Goal: Task Accomplishment & Management: Complete application form

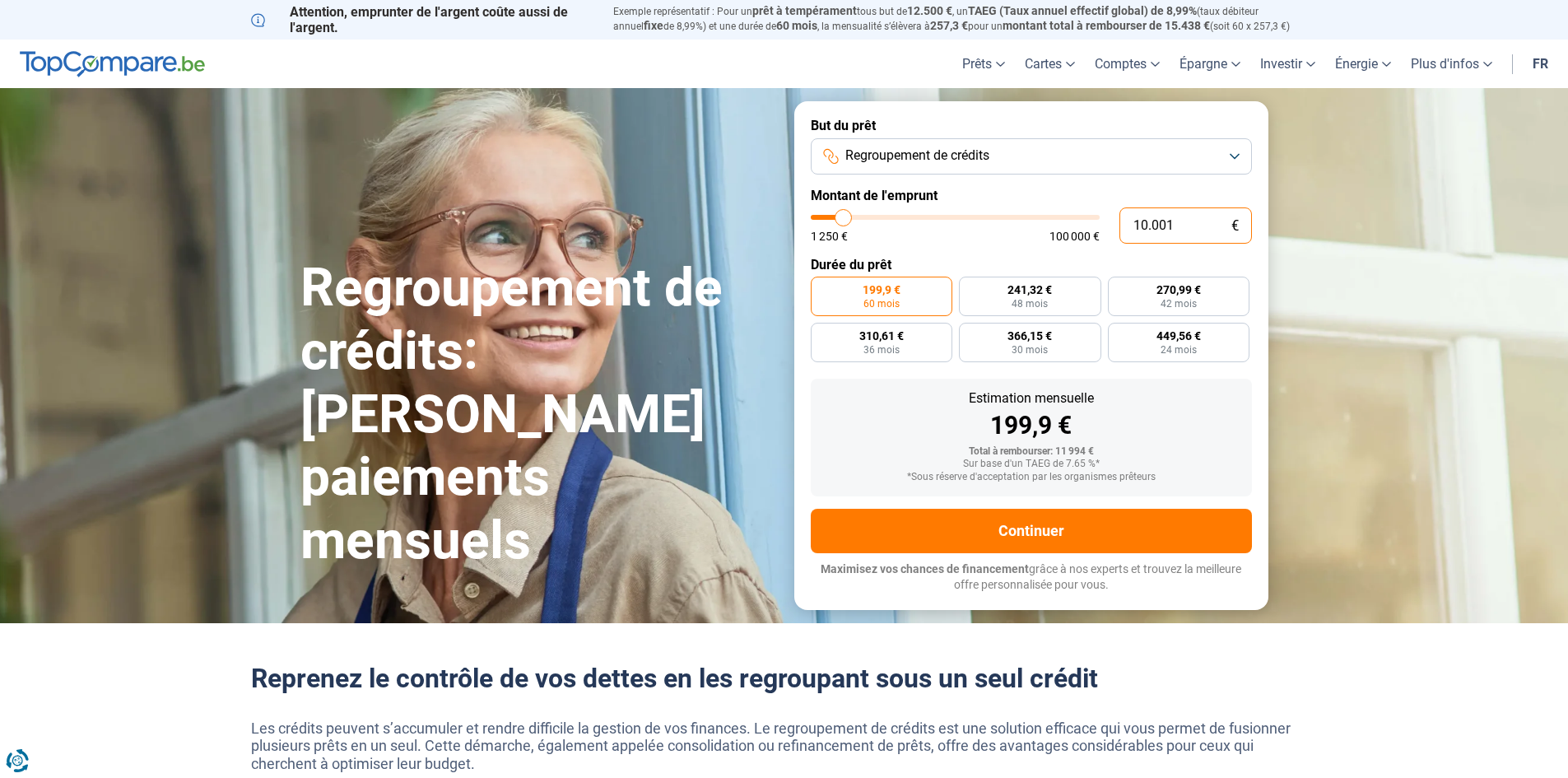
drag, startPoint x: 1182, startPoint y: 225, endPoint x: 1091, endPoint y: 202, distance: 93.9
click at [1097, 235] on div "10.001 € 1 250 € 100 000 €" at bounding box center [1031, 226] width 441 height 36
type input "3"
type input "1250"
type input "34"
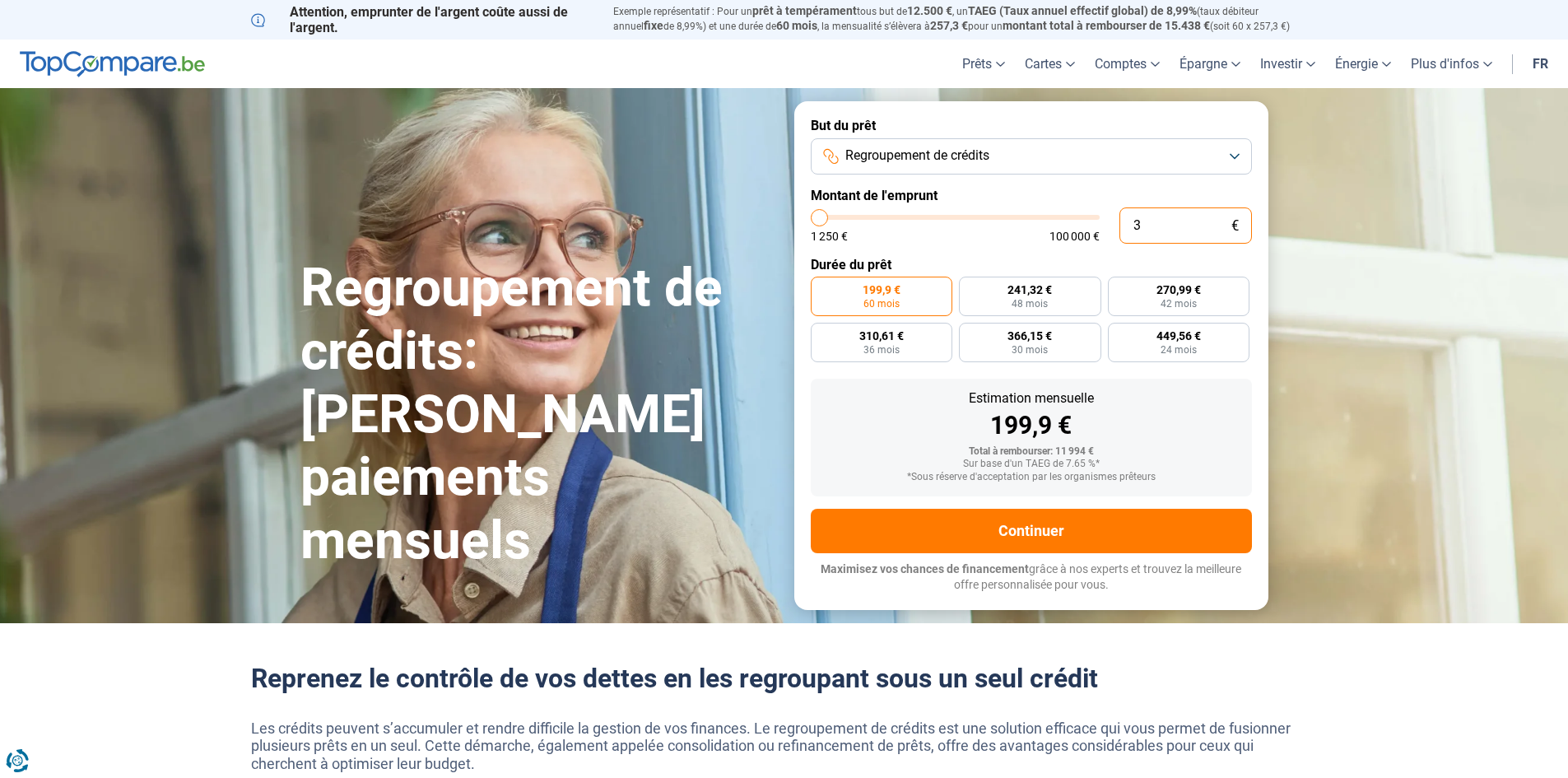
type input "1250"
type input "345"
type input "1250"
type input "1.250"
type input "1250"
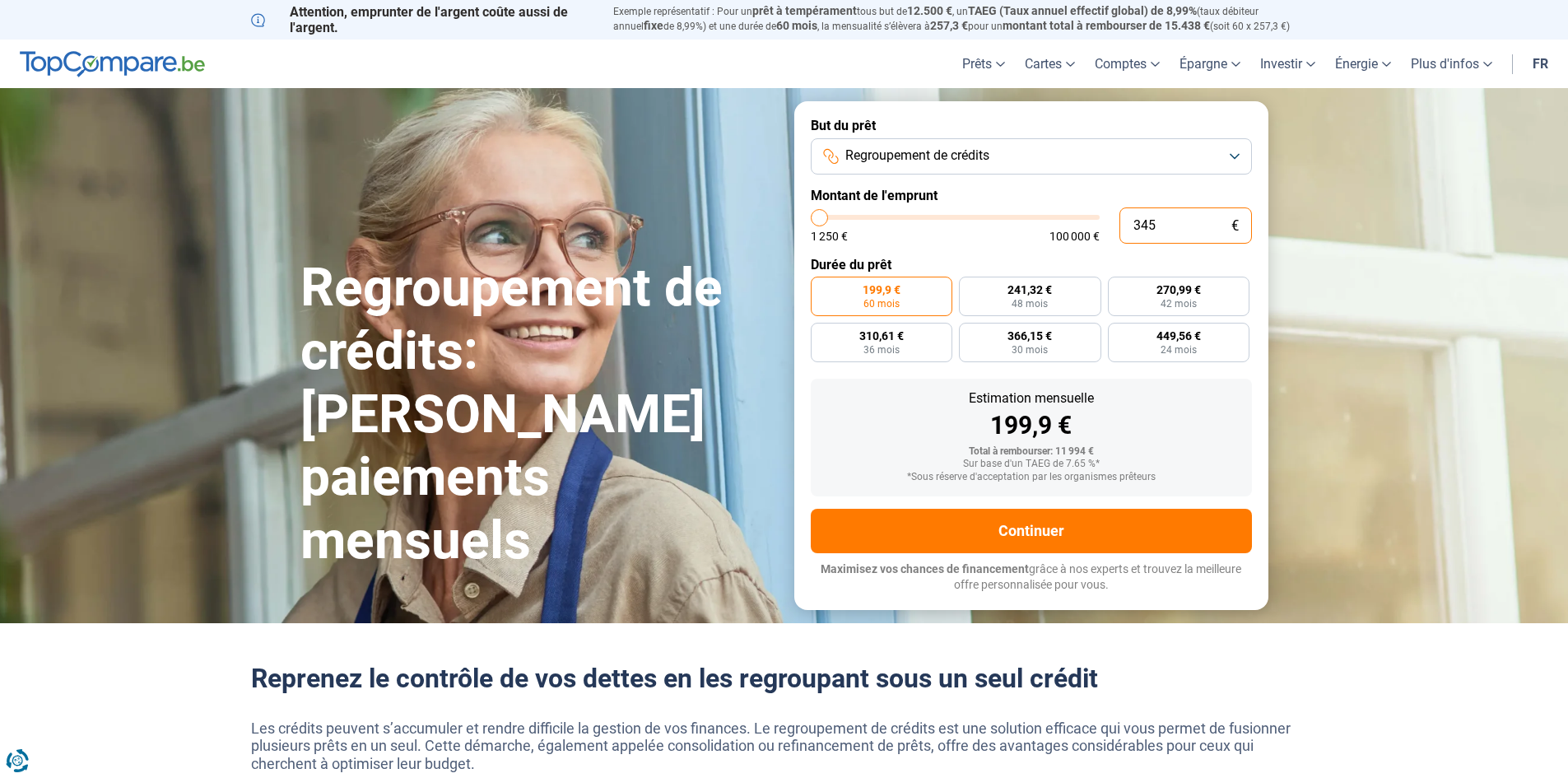
radio input "true"
type input "125"
type input "1250"
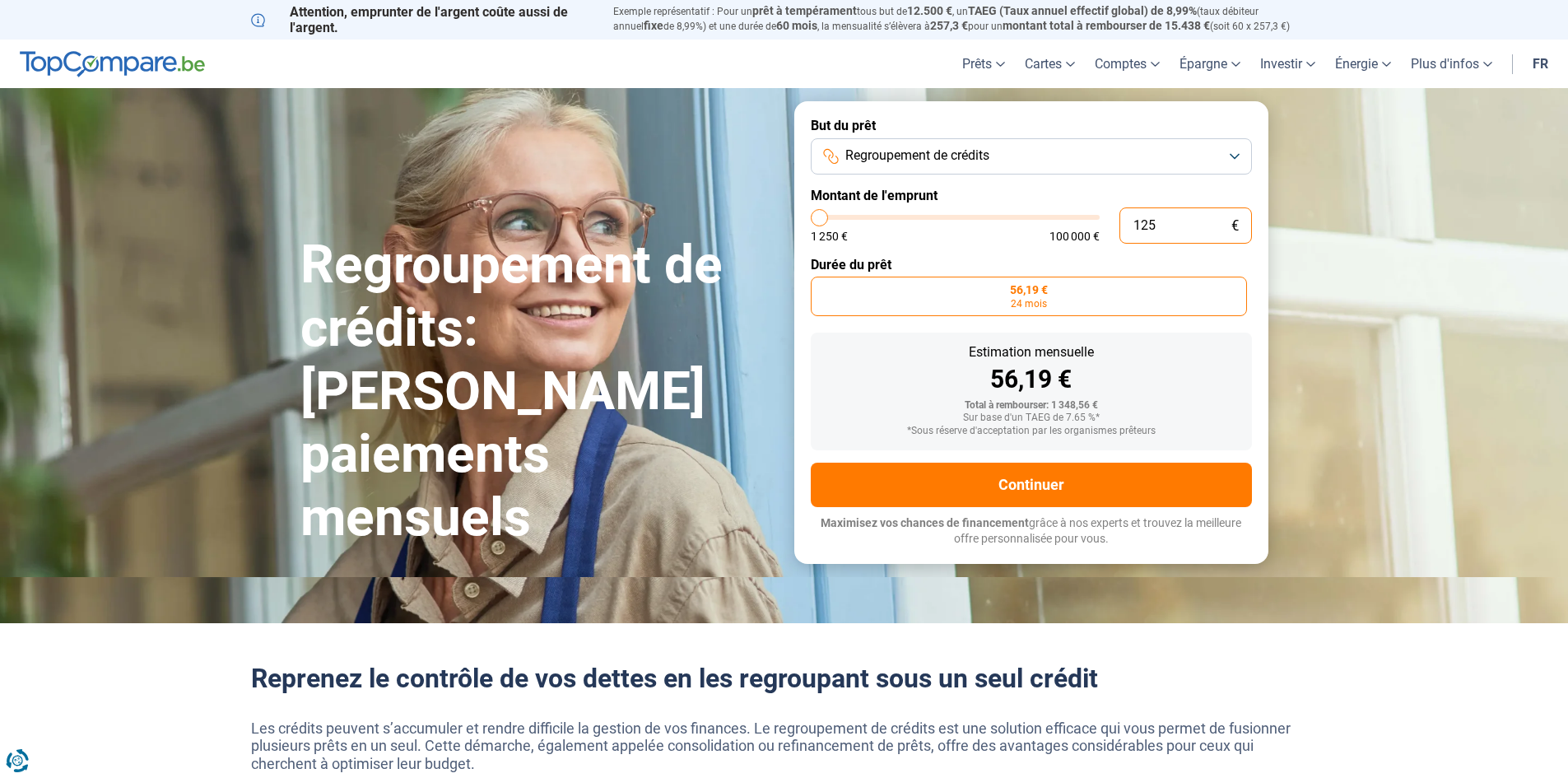
type input "12"
type input "1250"
type input "1"
type input "1250"
type input "0"
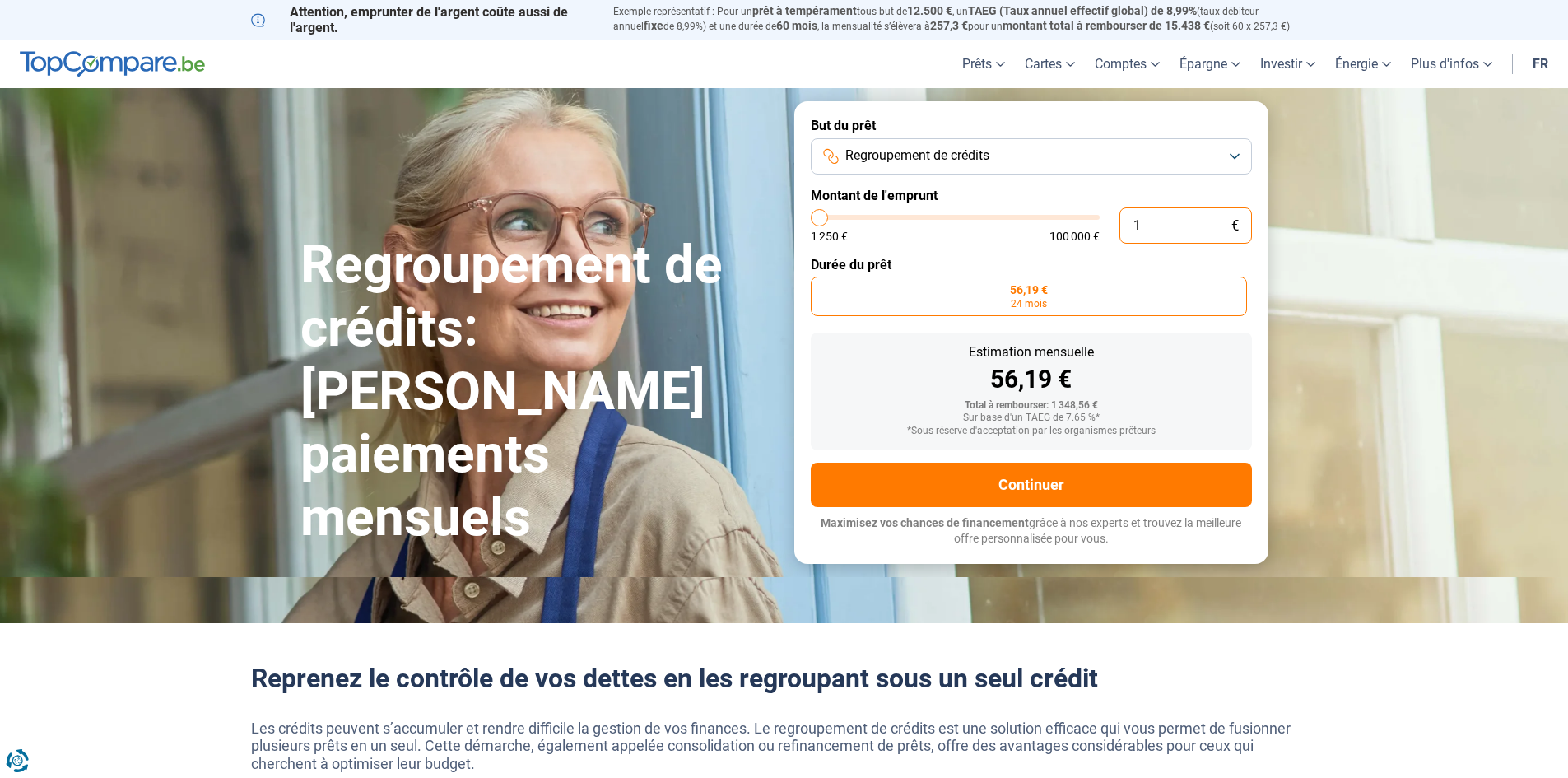
type input "1250"
type input "3"
type input "1250"
type input "32"
type input "1250"
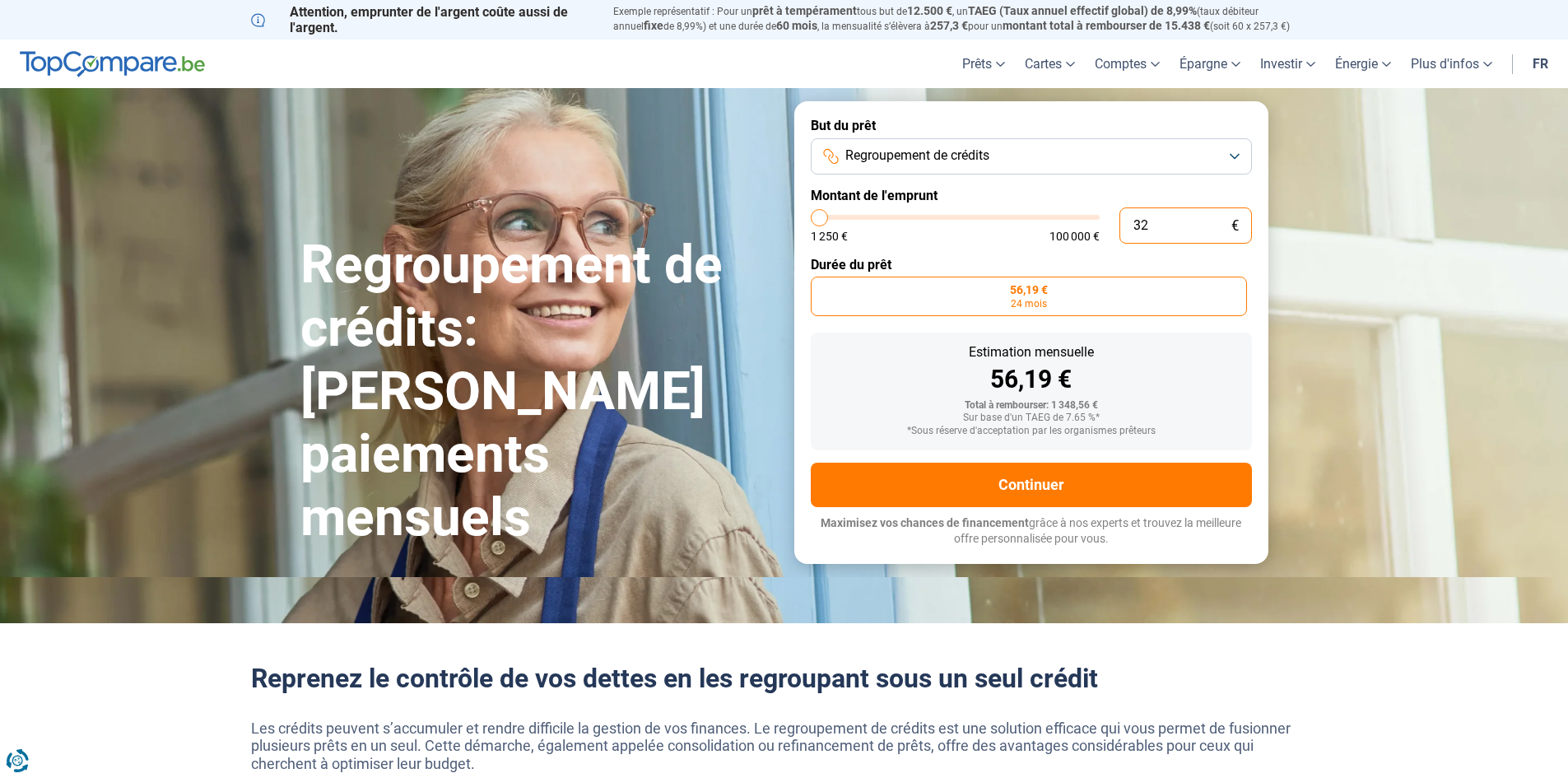
type input "320"
type input "1250"
type input "3.200"
type input "3250"
type input "32.000"
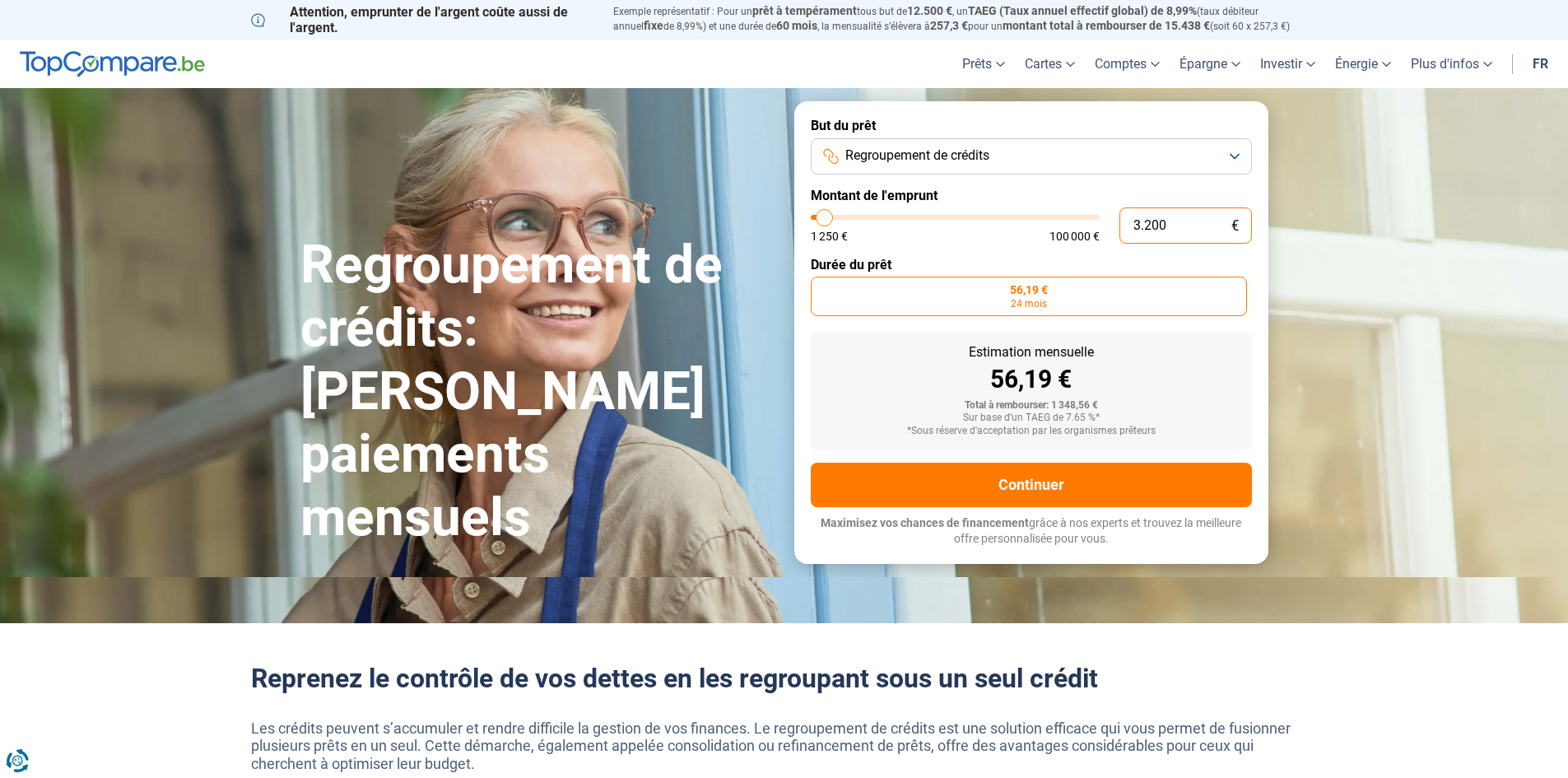
type input "32000"
radio input "false"
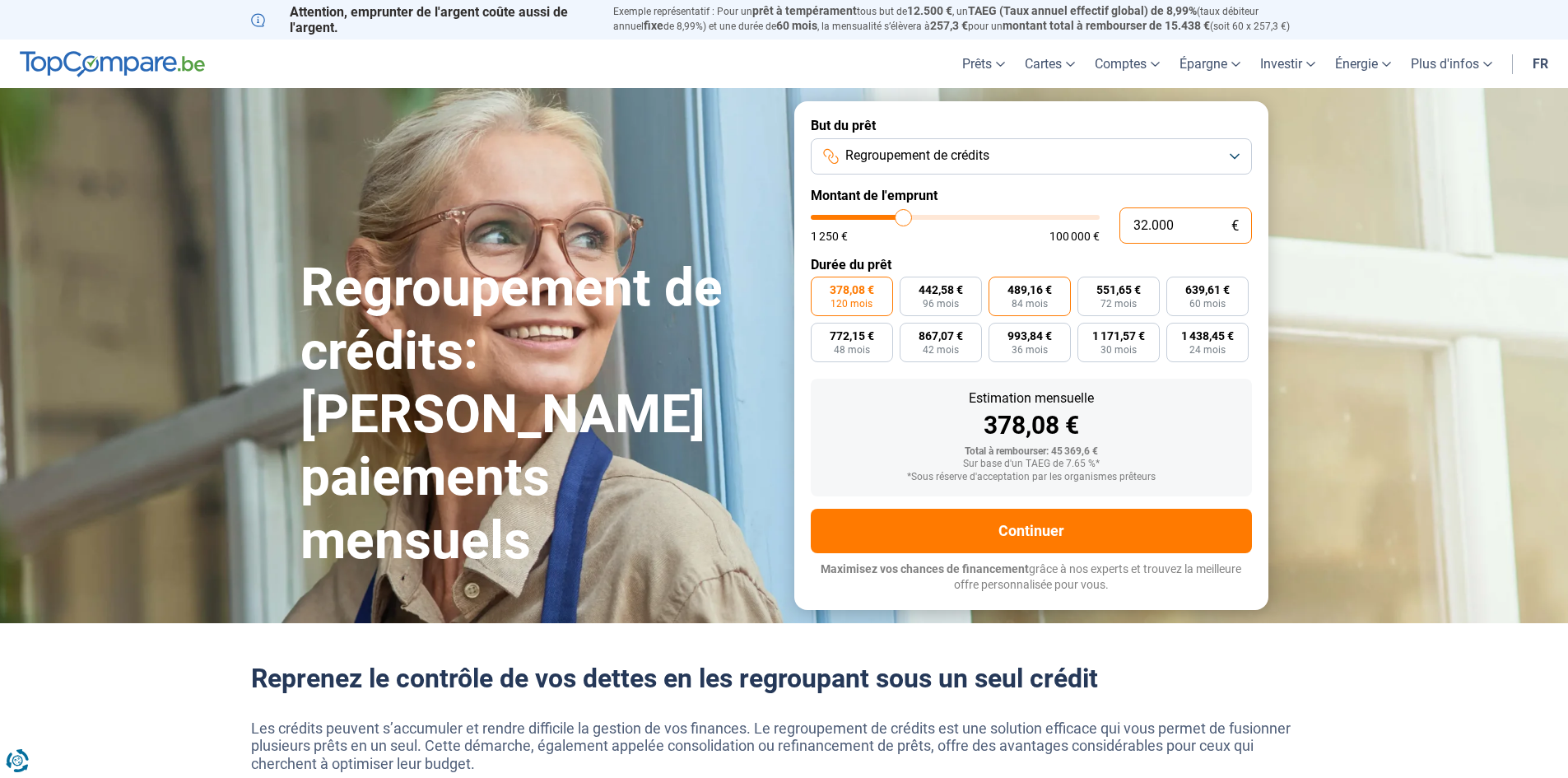
type input "32.000"
click at [1033, 296] on span "489,16 €" at bounding box center [1030, 289] width 44 height 11
click at [999, 287] on input "489,16 € 84 mois" at bounding box center [993, 282] width 11 height 11
radio input "true"
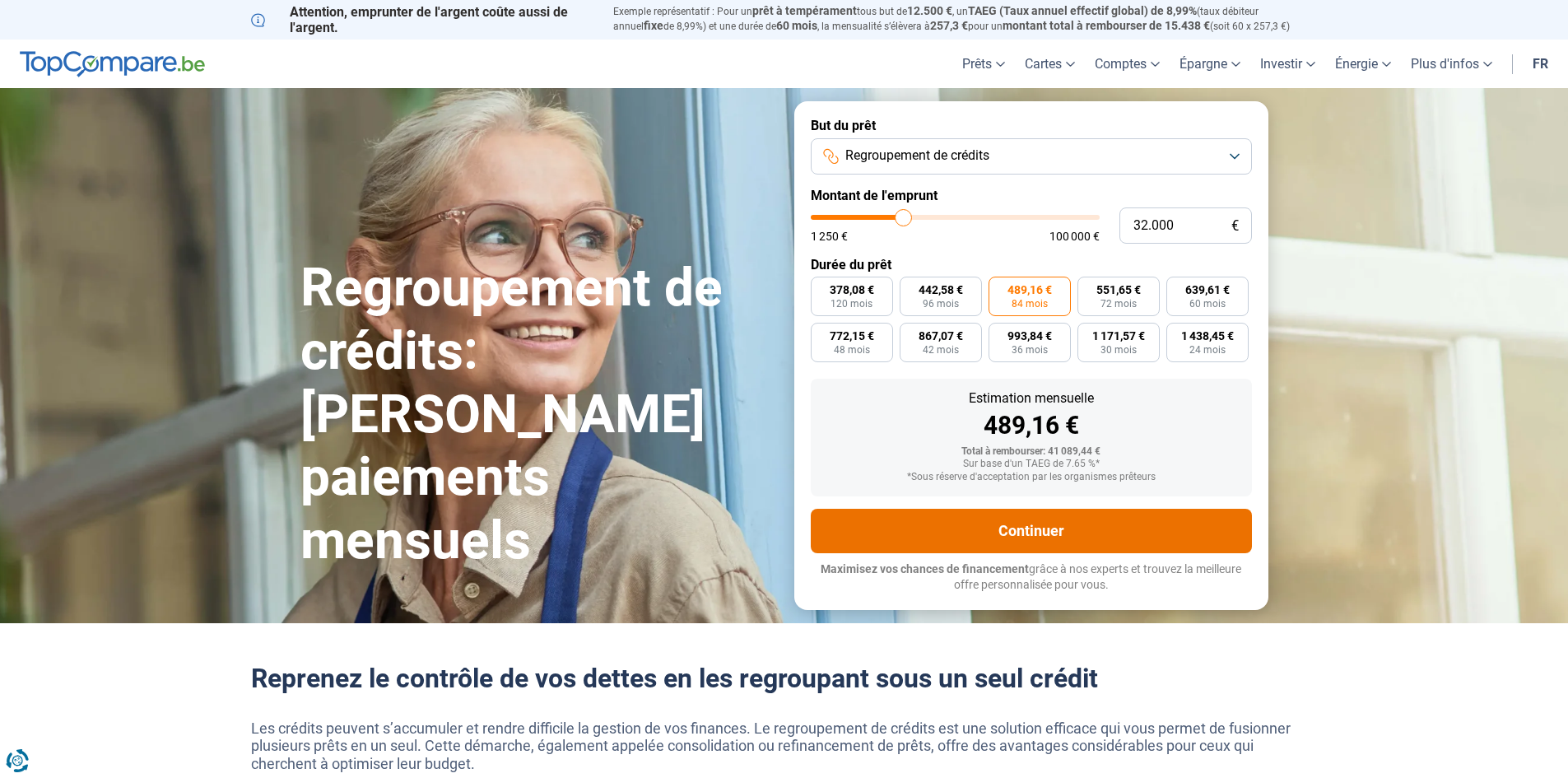
click at [1045, 542] on button "Continuer" at bounding box center [1031, 531] width 441 height 44
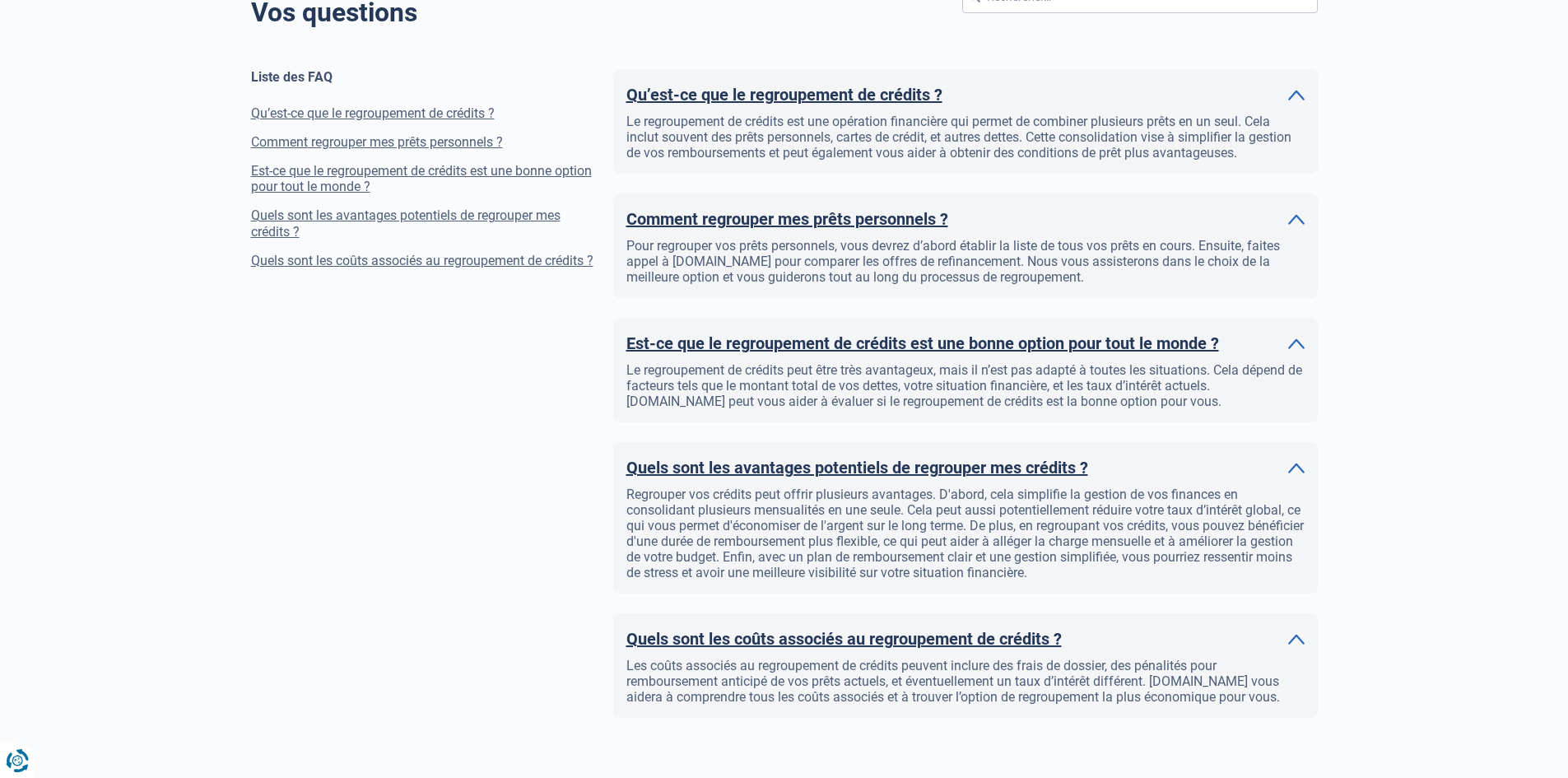
scroll to position [1317, 0]
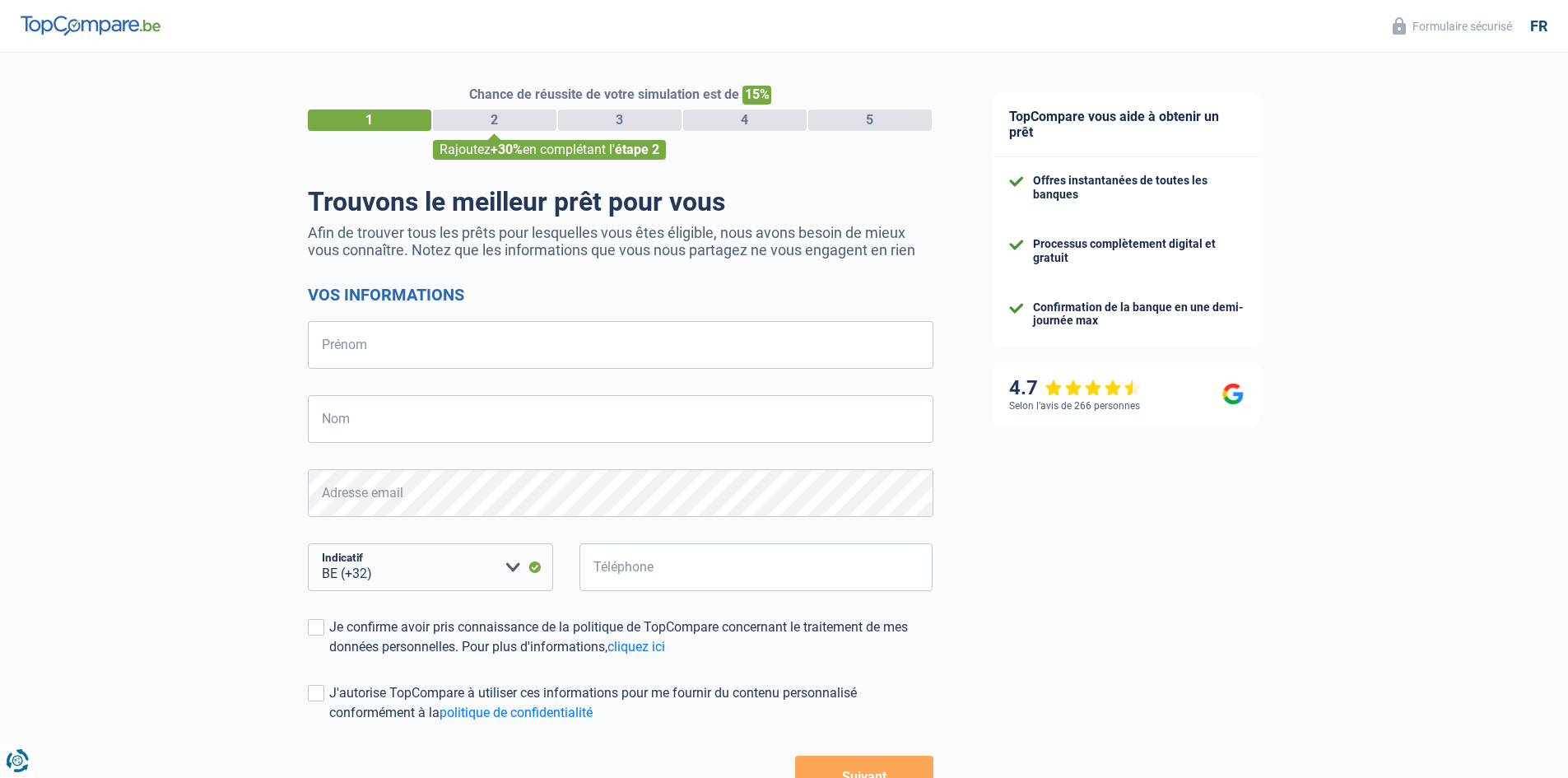
select select "32"
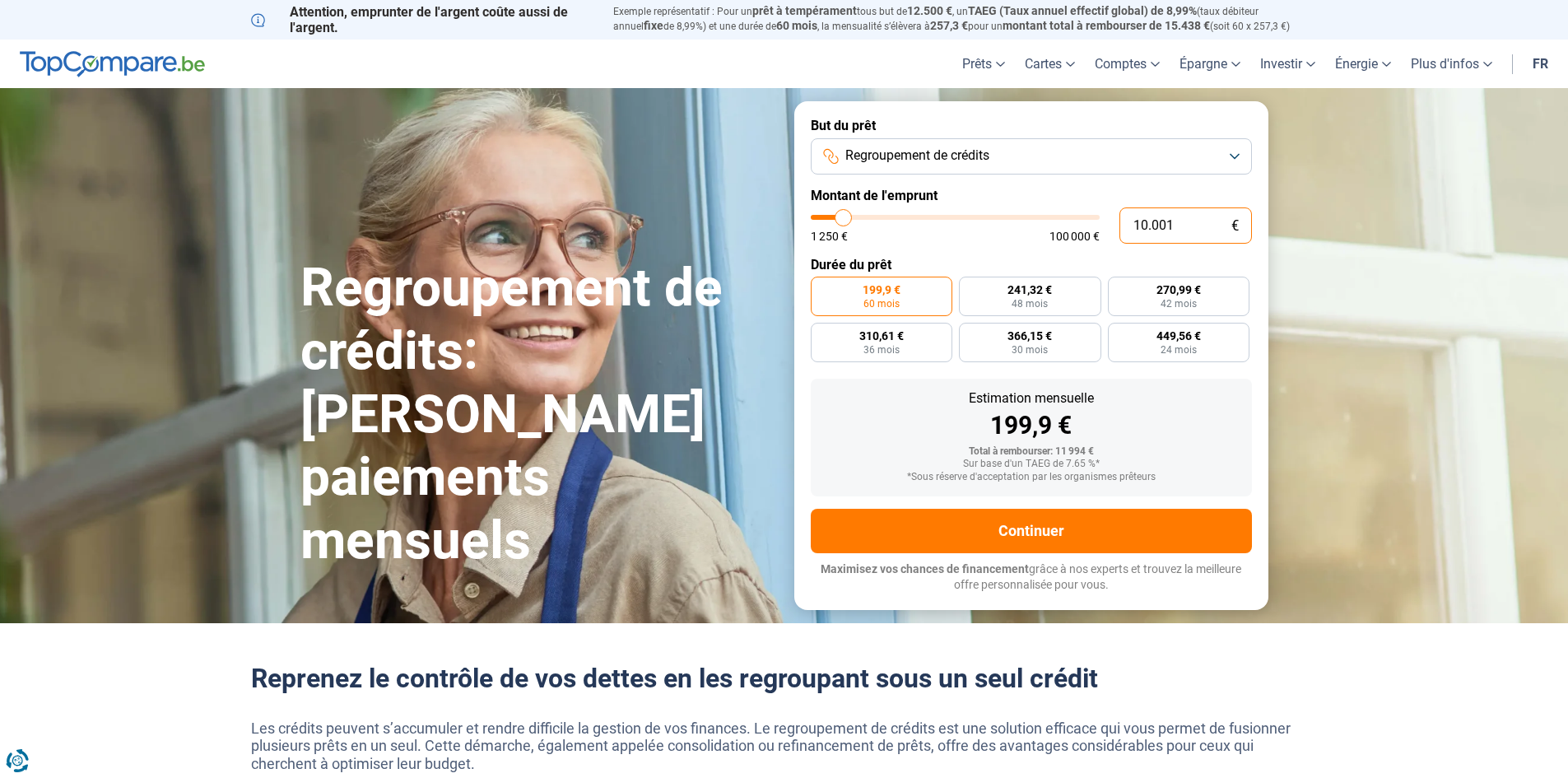
drag, startPoint x: 1147, startPoint y: 230, endPoint x: 1080, endPoint y: 230, distance: 67.0
click at [1080, 230] on div "10.001 € 1 250 € 100 000 €" at bounding box center [1031, 226] width 441 height 36
type input "3"
type input "1250"
type input "32"
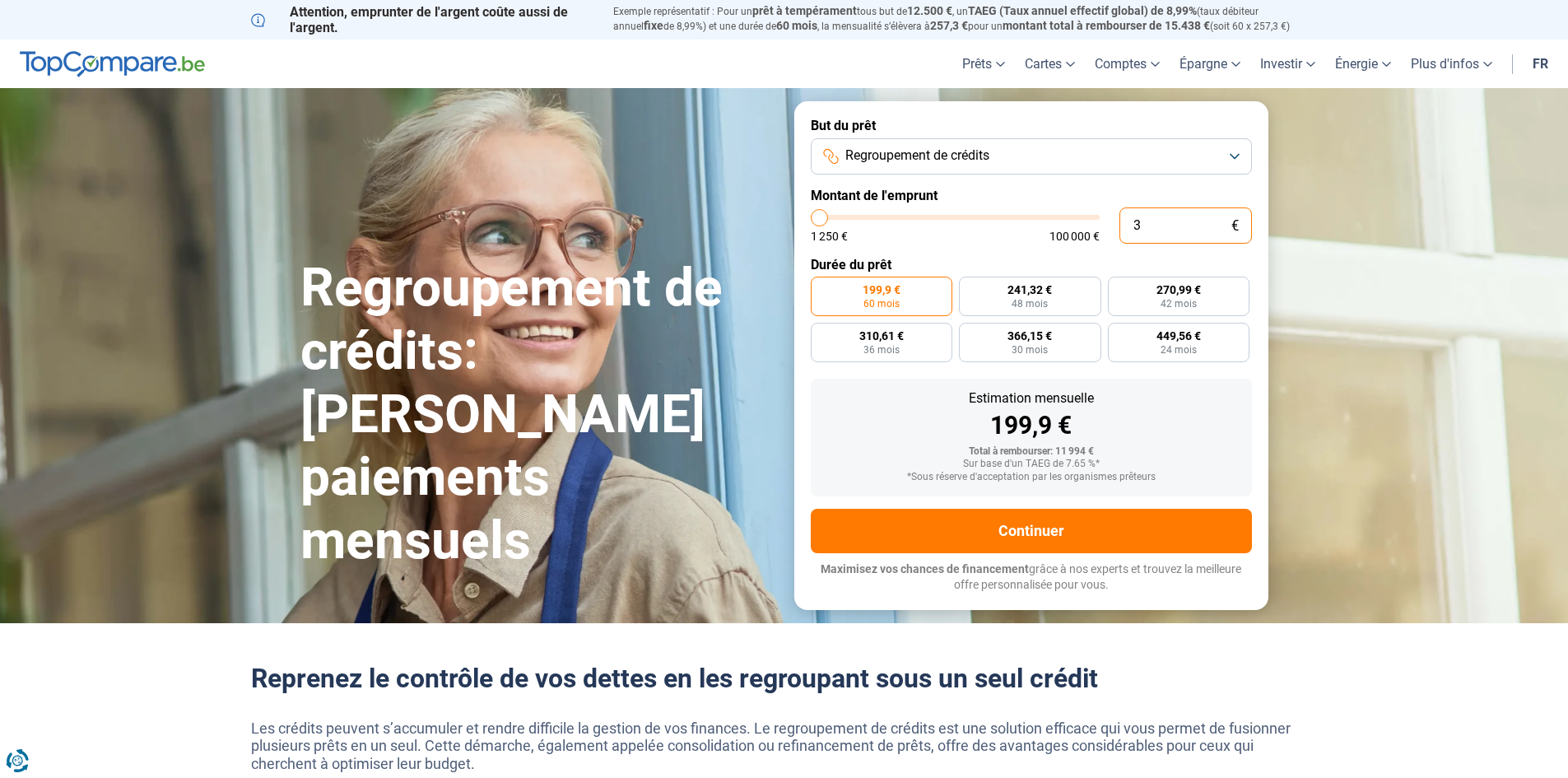
type input "1250"
type input "320"
type input "1250"
type input "3.200"
type input "3250"
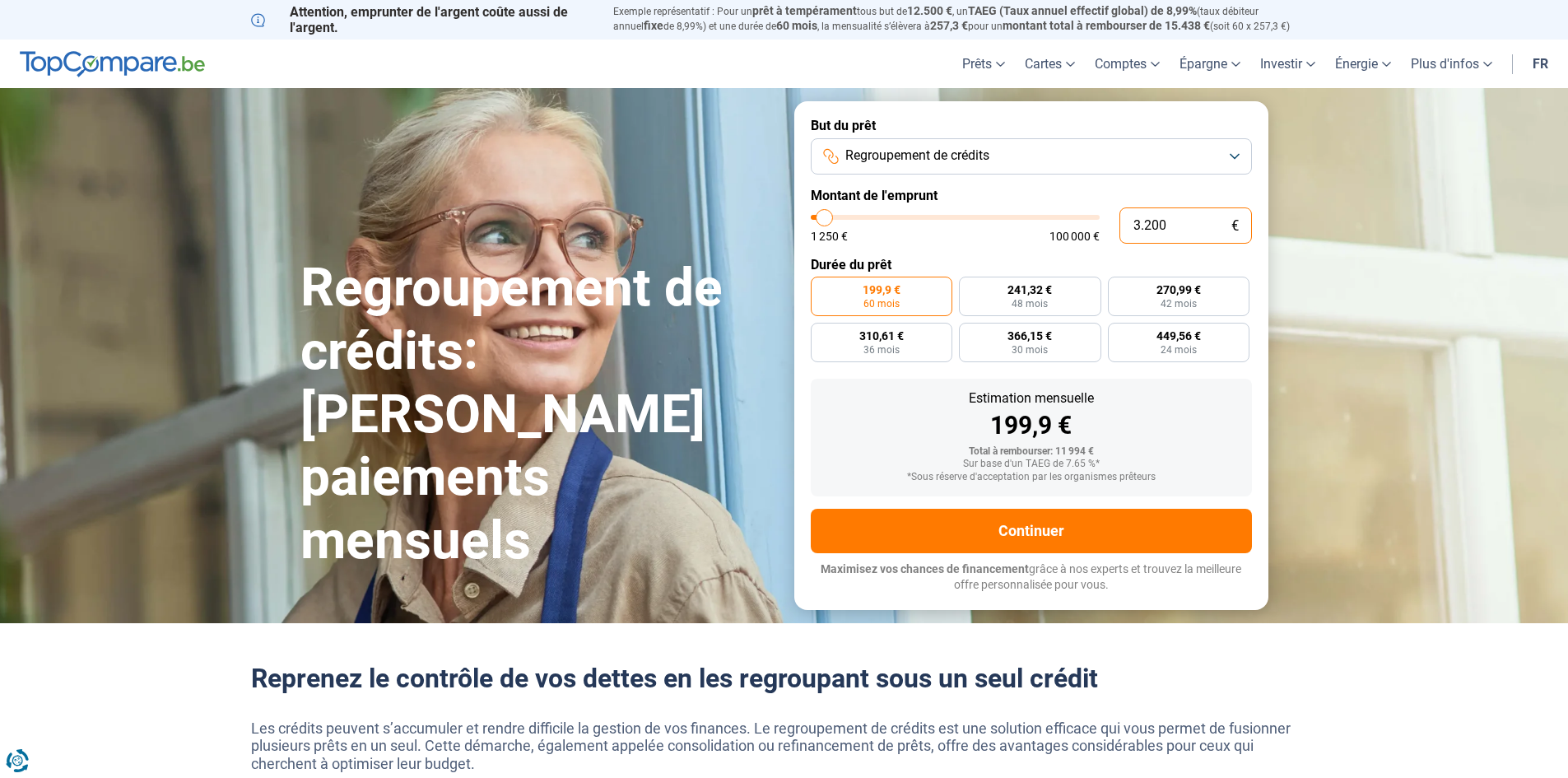
type input "32.000"
type input "32000"
type input "32.000"
radio input "false"
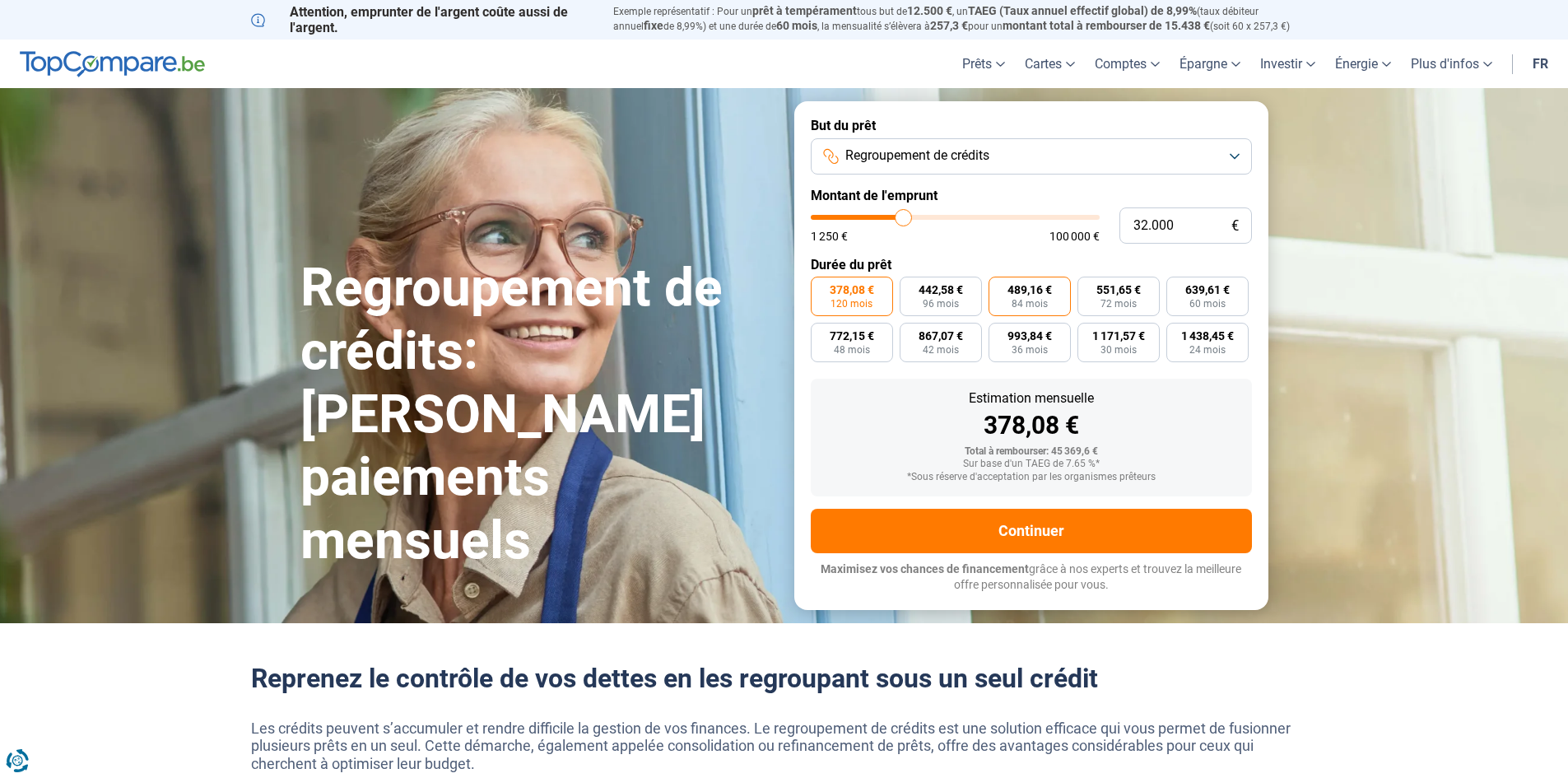
click at [1043, 304] on span "84 mois" at bounding box center [1029, 304] width 36 height 10
click at [999, 287] on input "489,16 € 84 mois" at bounding box center [993, 282] width 11 height 11
radio input "true"
